Goal: Task Accomplishment & Management: Manage account settings

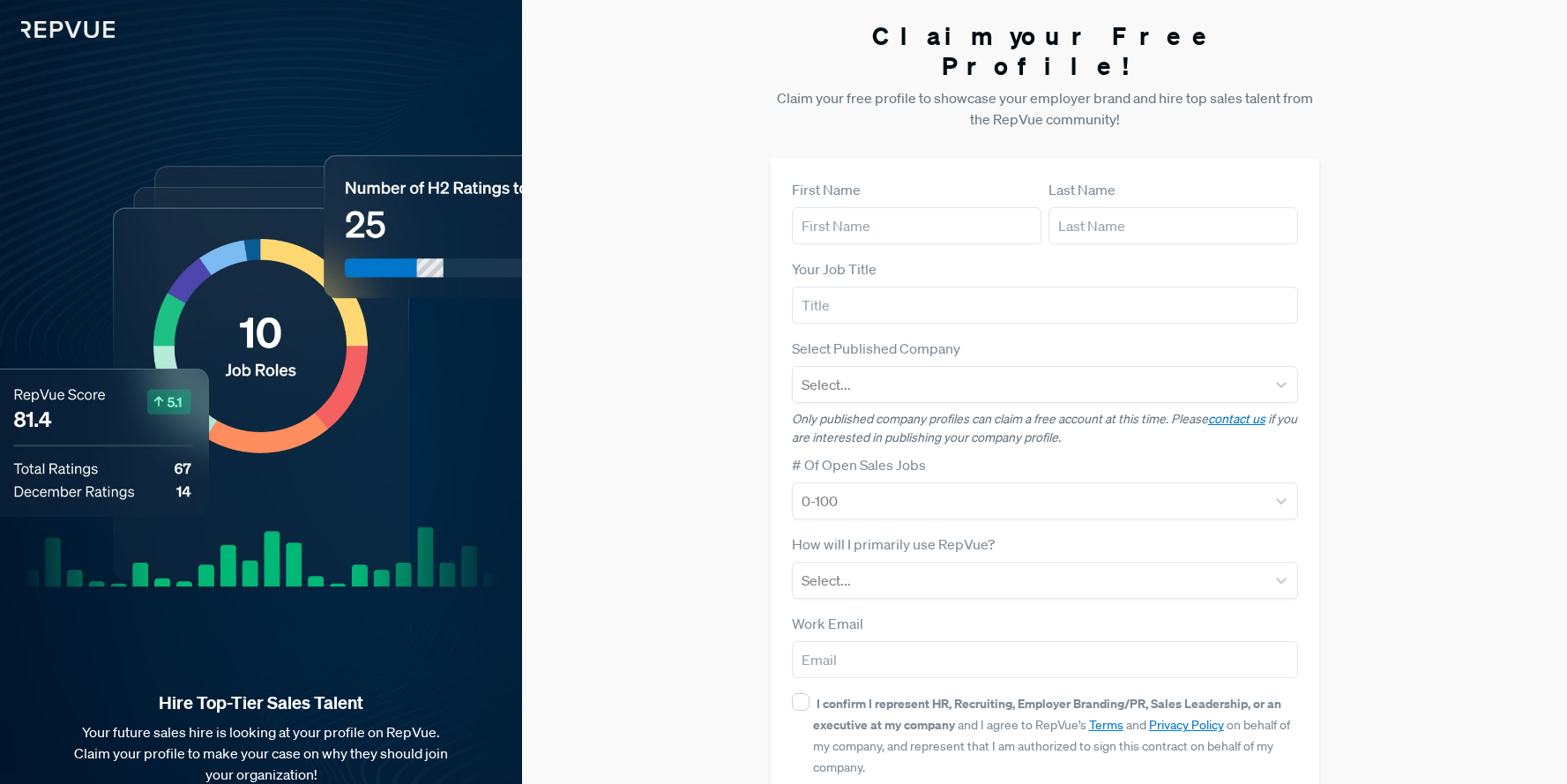
click at [83, 31] on img at bounding box center [57, 19] width 115 height 38
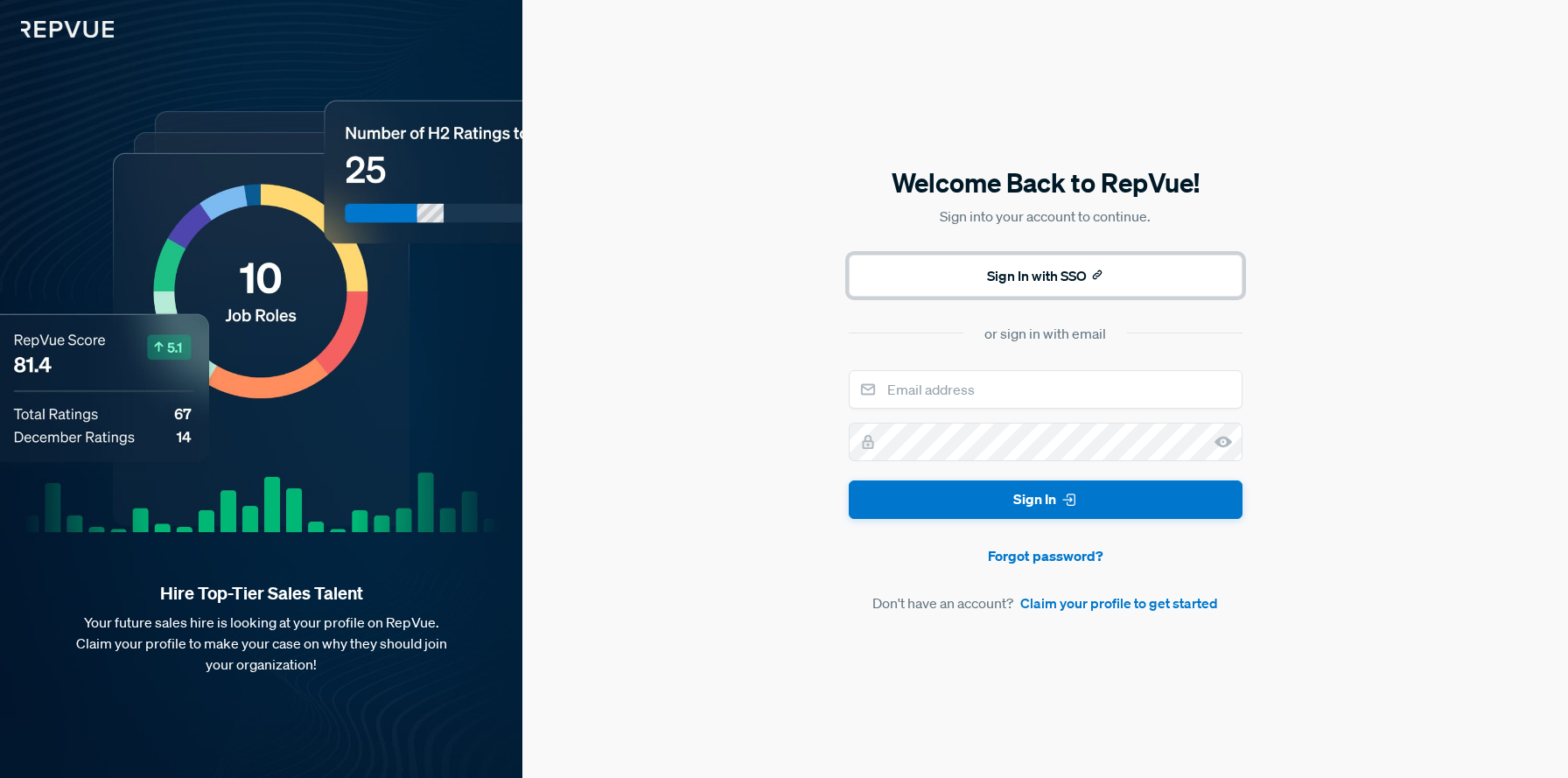
click at [1001, 263] on button "Sign In with SSO" at bounding box center [1046, 276] width 394 height 42
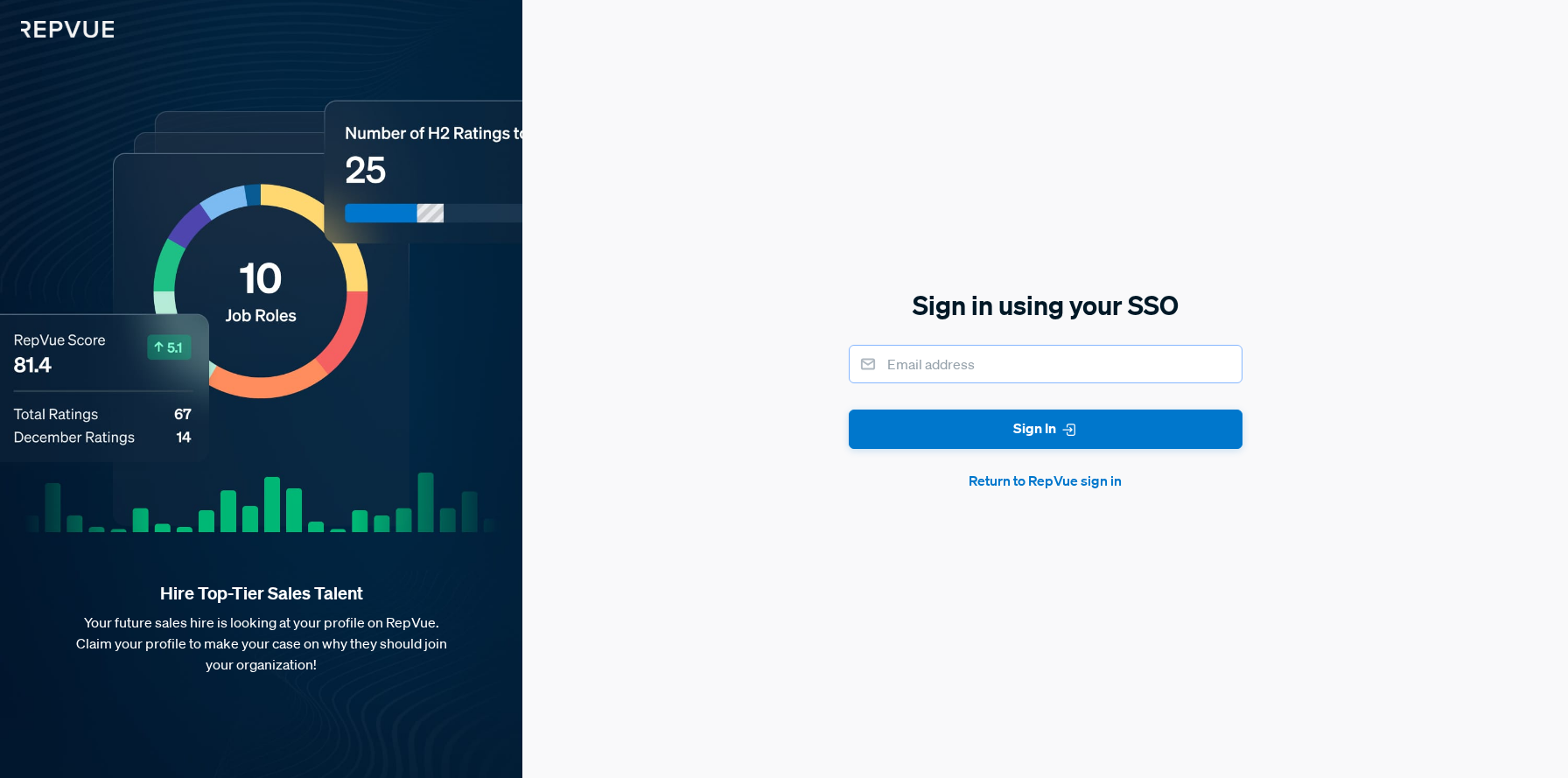
click at [963, 359] on input "email" at bounding box center [1046, 364] width 394 height 39
type input "[EMAIL_ADDRESS][DOMAIN_NAME]"
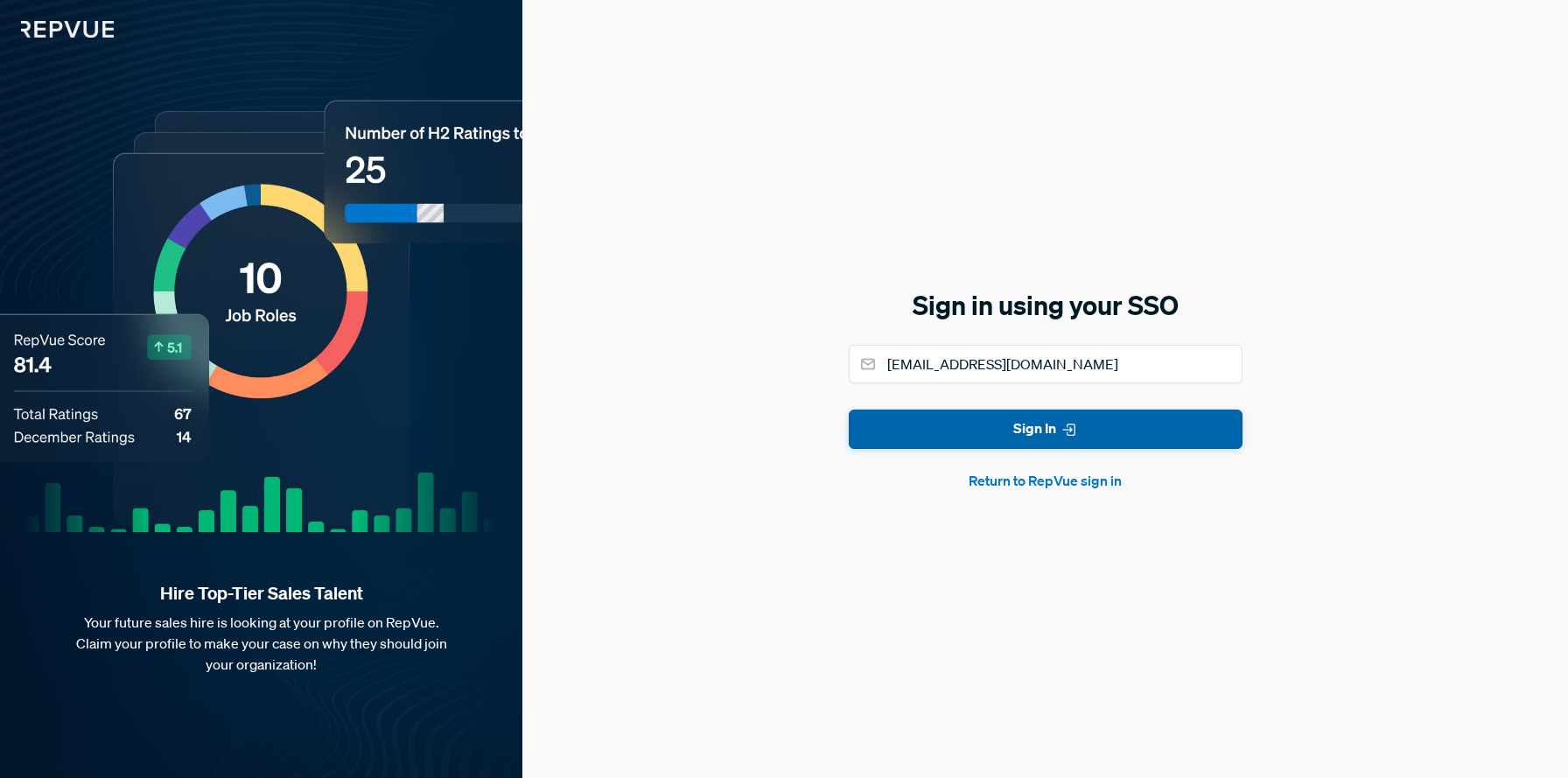
click at [1008, 420] on button "Sign In" at bounding box center [1046, 429] width 394 height 39
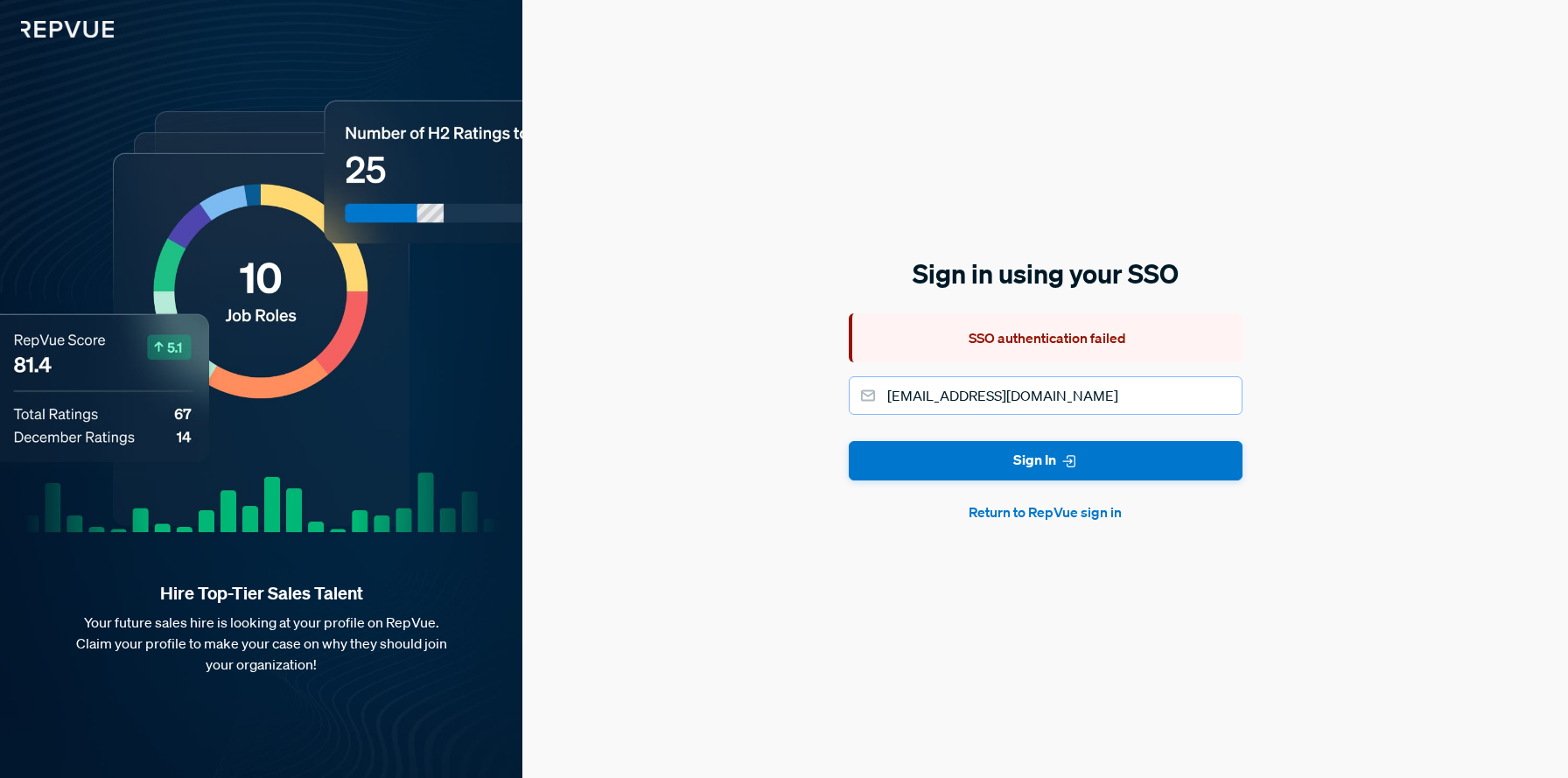
click at [986, 404] on input "[EMAIL_ADDRESS][DOMAIN_NAME]" at bounding box center [1046, 396] width 394 height 39
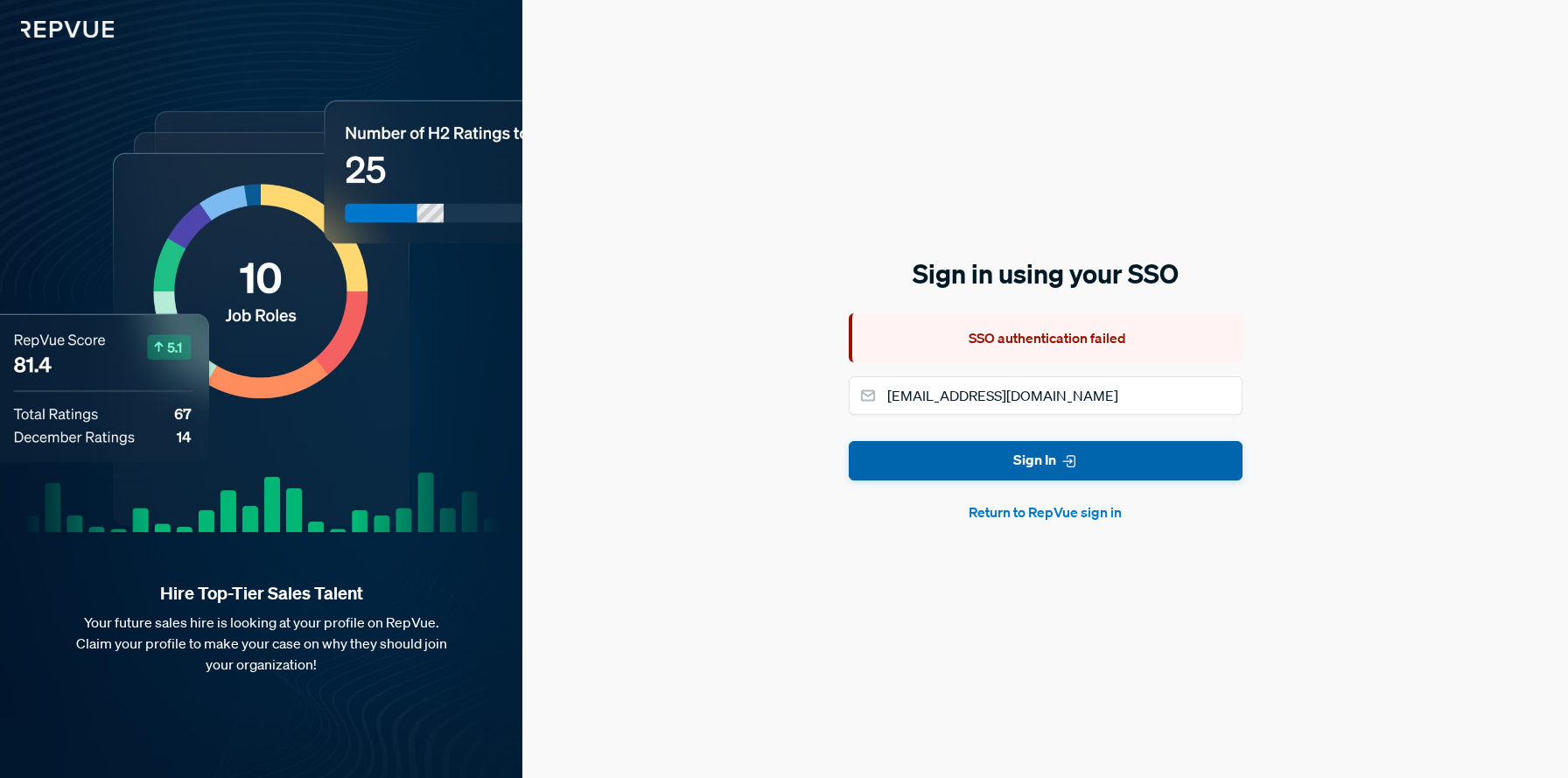
click at [997, 460] on button "Sign In" at bounding box center [1046, 460] width 394 height 39
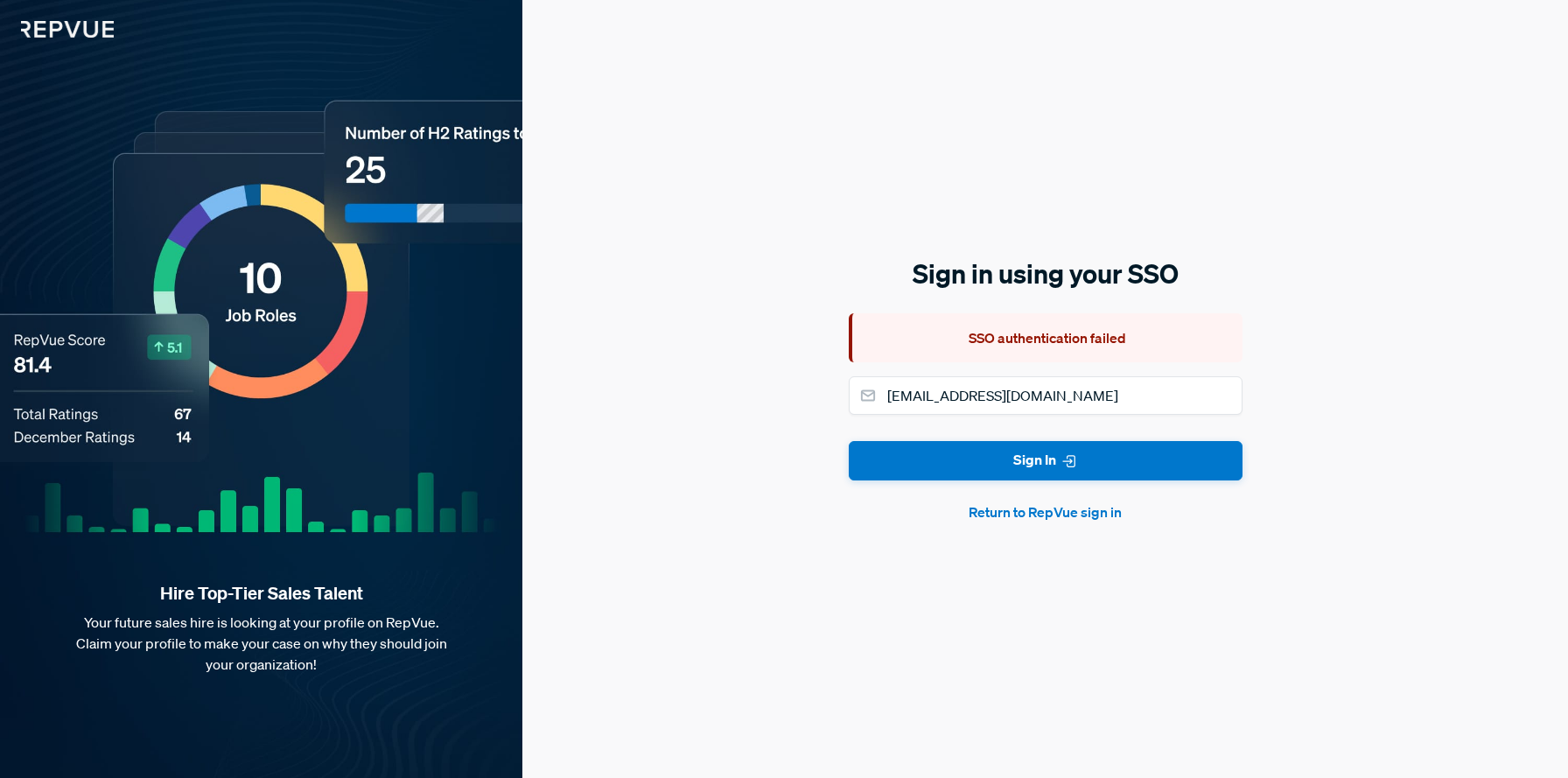
click at [1004, 513] on button "Return to RepVue sign in" at bounding box center [1046, 512] width 394 height 21
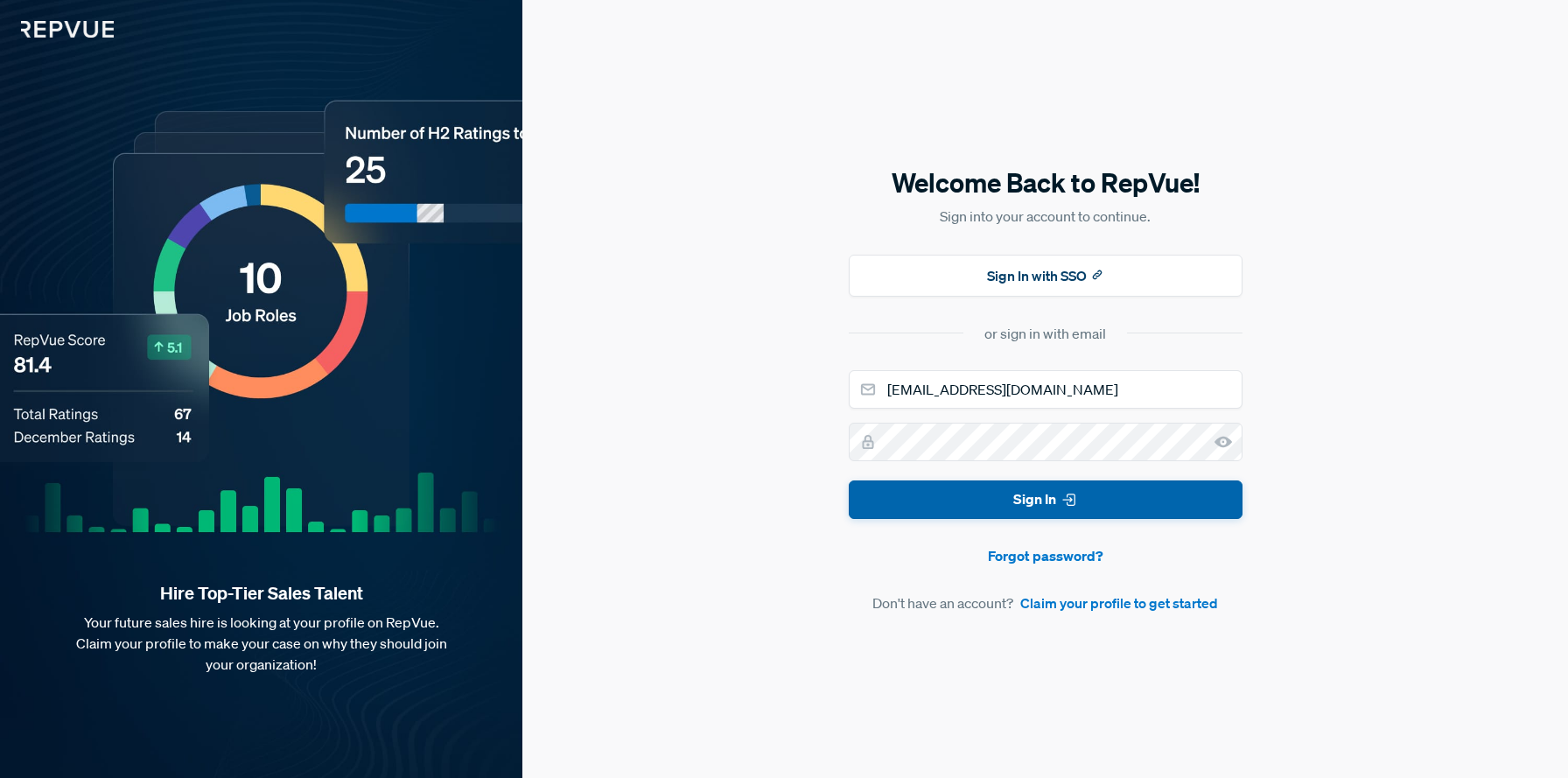
click at [996, 494] on button "Sign In" at bounding box center [1046, 500] width 394 height 39
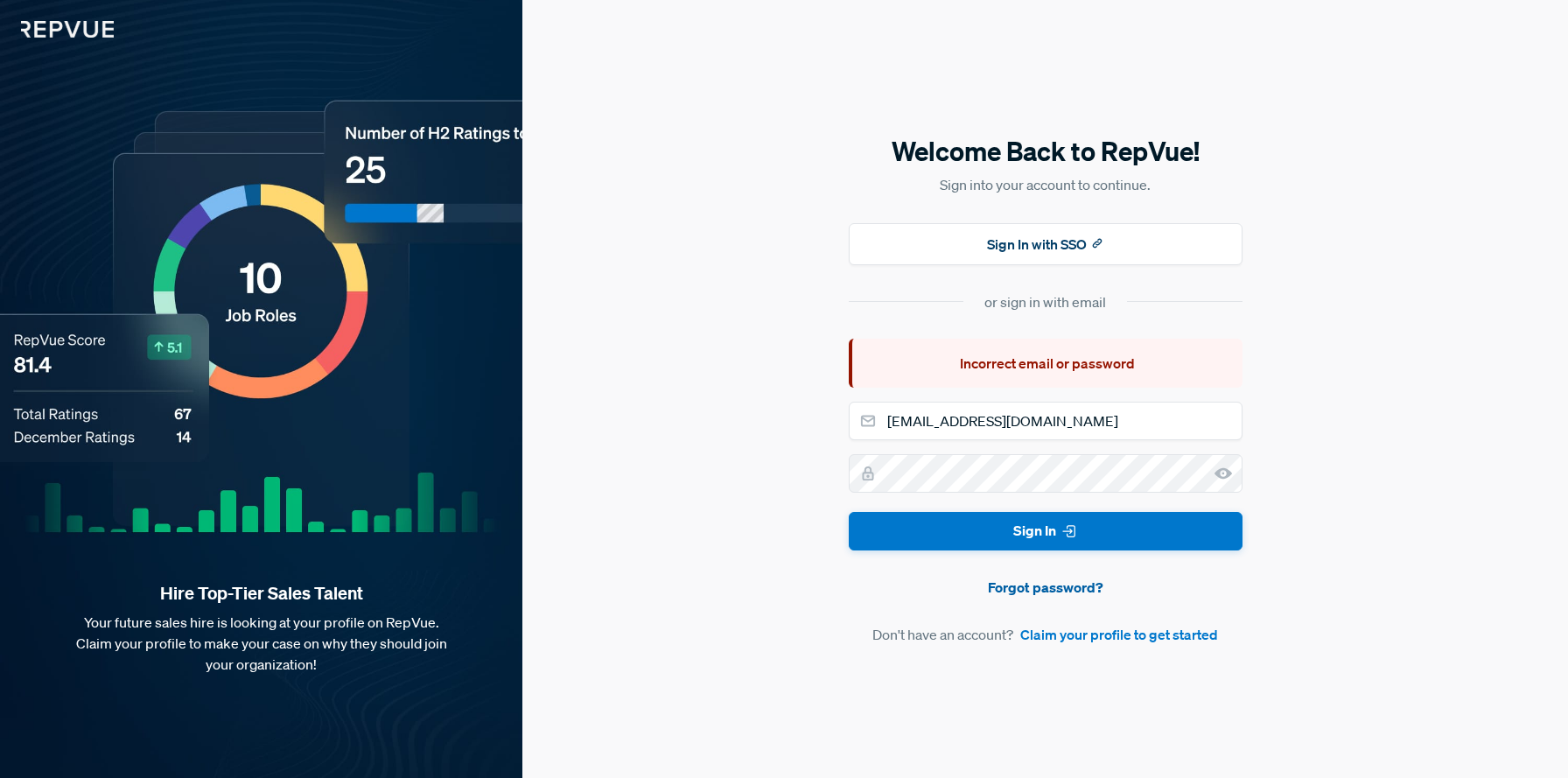
click at [1037, 593] on link "Forgot password?" at bounding box center [1046, 587] width 394 height 21
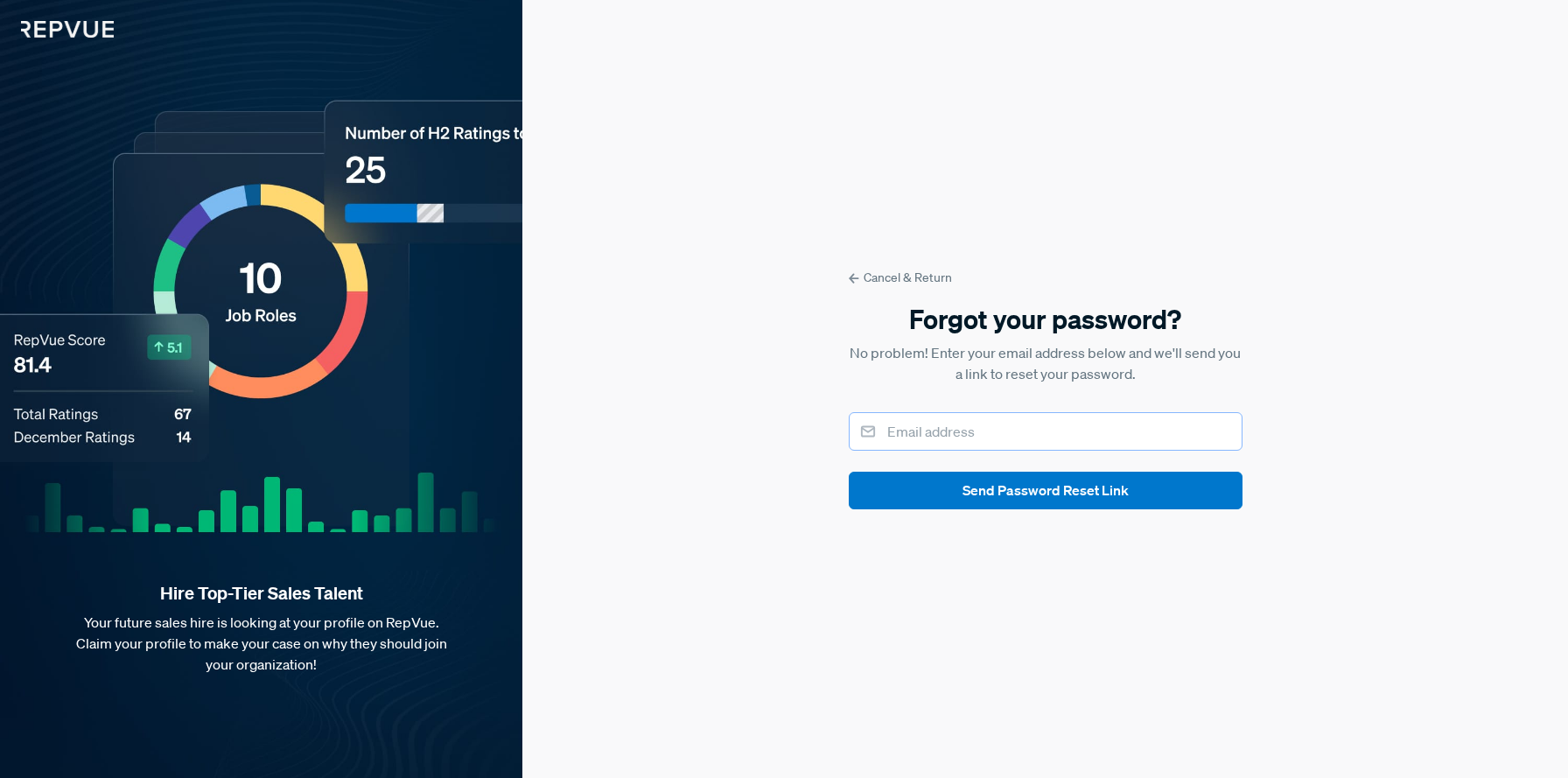
click at [919, 441] on input "email" at bounding box center [1046, 431] width 394 height 39
type input "[EMAIL_ADDRESS][DOMAIN_NAME]"
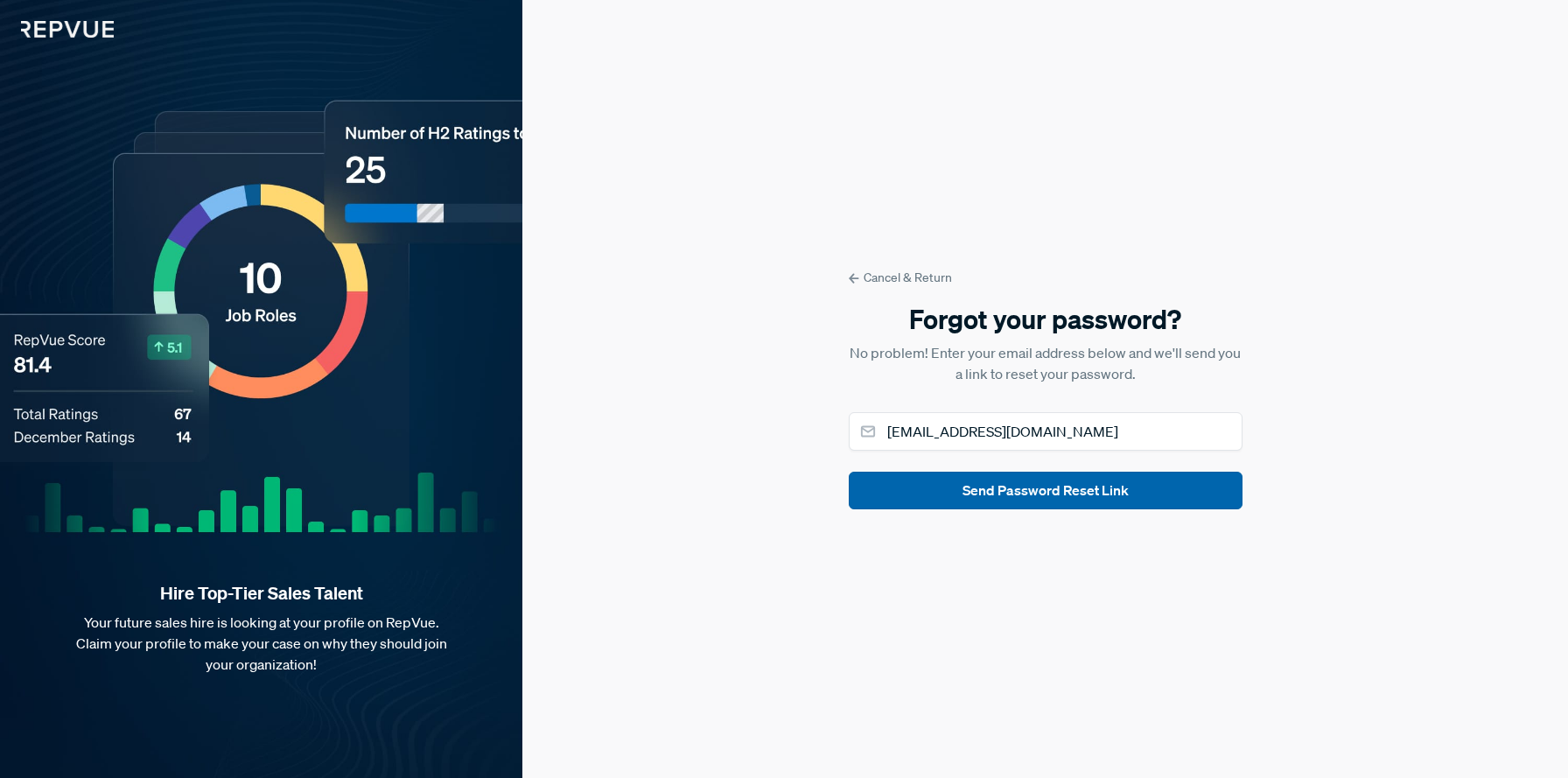
click at [1094, 503] on button "Send Password Reset Link" at bounding box center [1046, 490] width 394 height 38
